Goal: Transaction & Acquisition: Purchase product/service

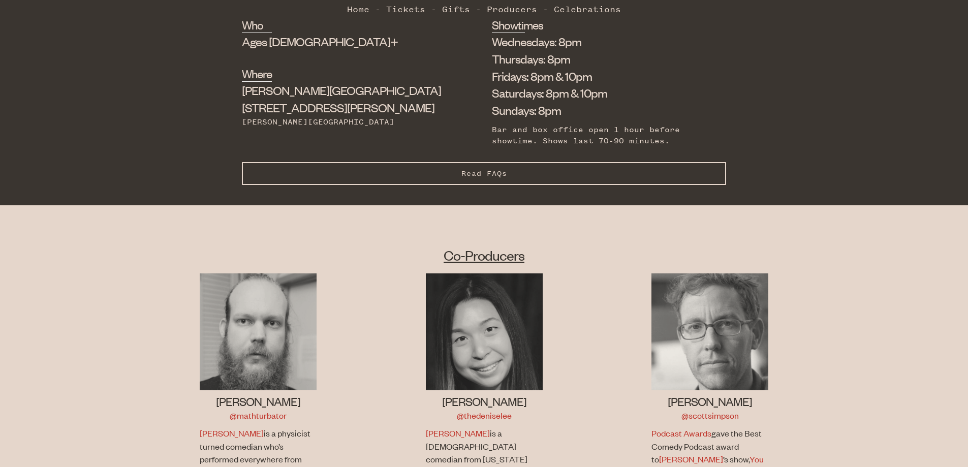
scroll to position [305, 0]
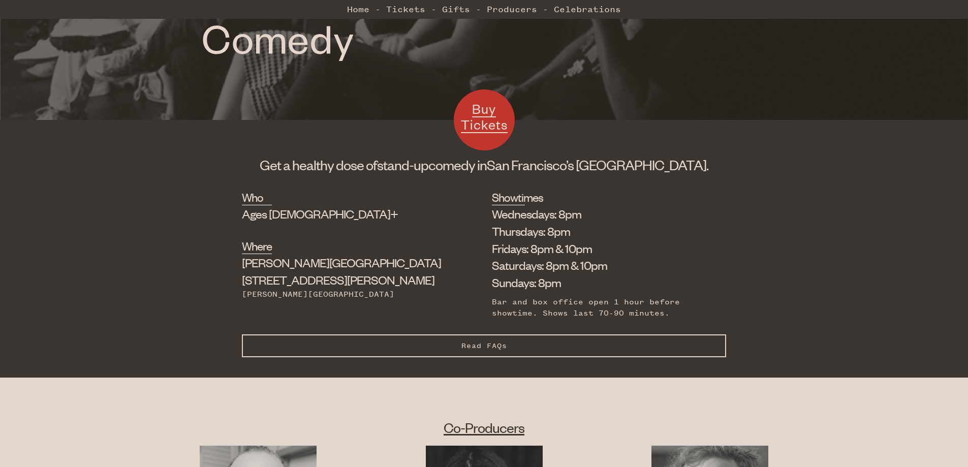
click at [481, 109] on span "Buy Tickets" at bounding box center [484, 116] width 47 height 33
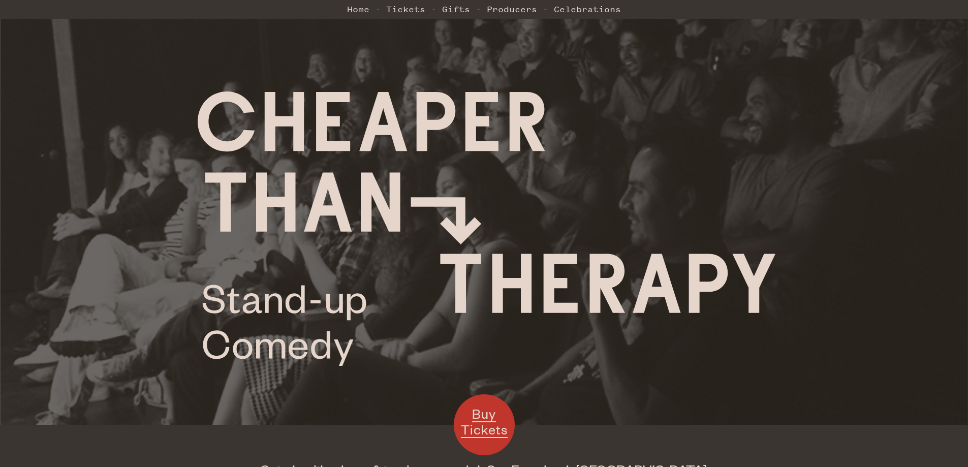
click at [495, 431] on span "Buy Tickets" at bounding box center [484, 421] width 47 height 33
